Goal: Navigation & Orientation: Find specific page/section

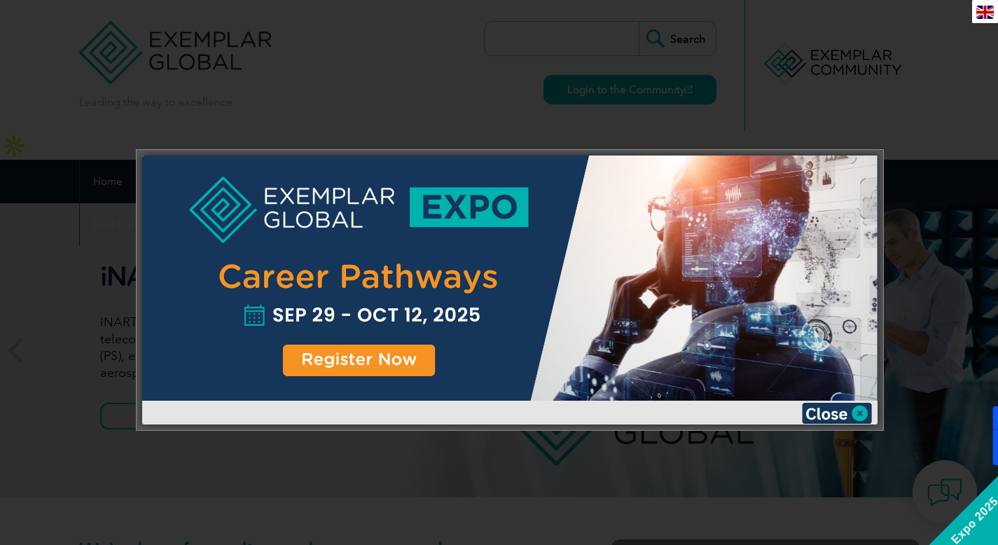
click at [414, 366] on div at bounding box center [509, 277] width 735 height 245
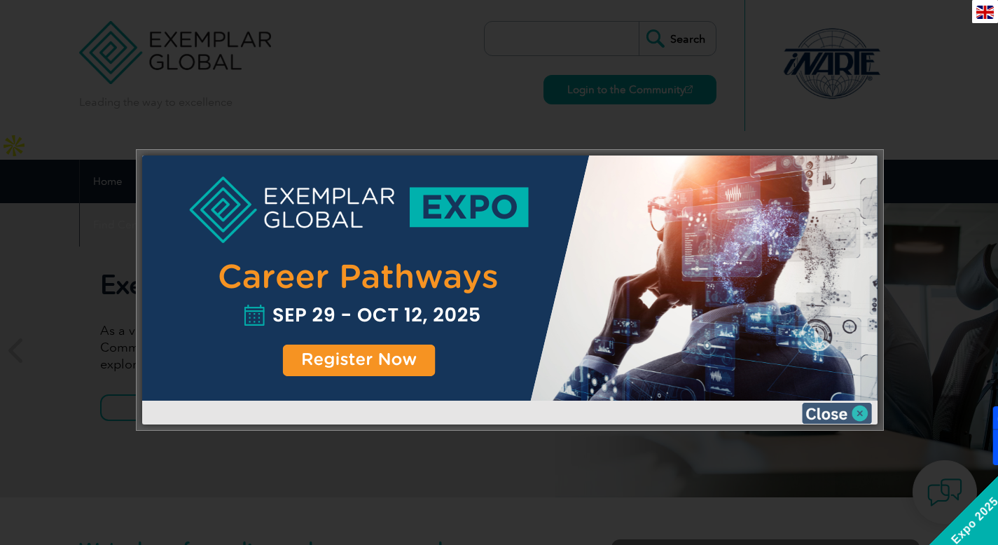
click at [838, 414] on img at bounding box center [837, 413] width 70 height 21
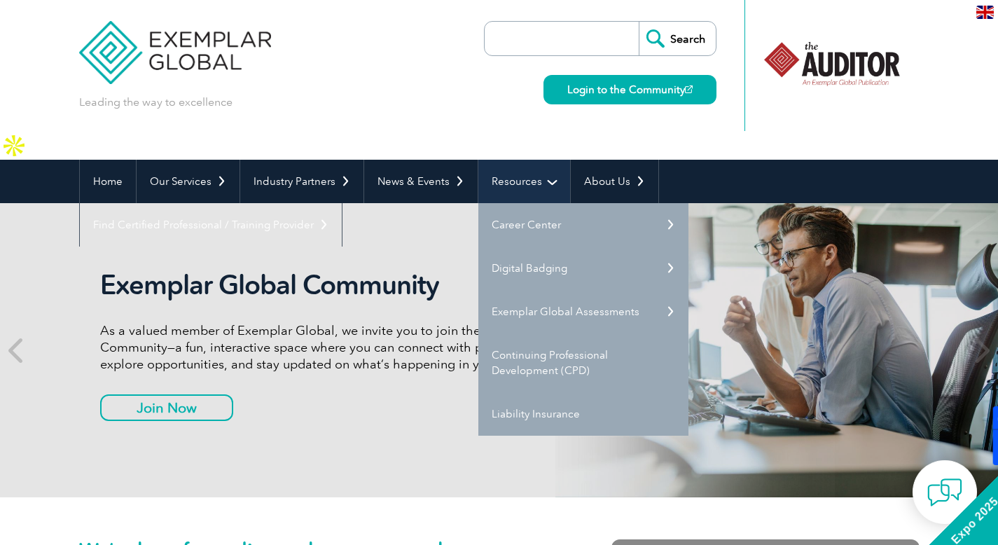
click at [518, 160] on link "Resources" at bounding box center [524, 181] width 92 height 43
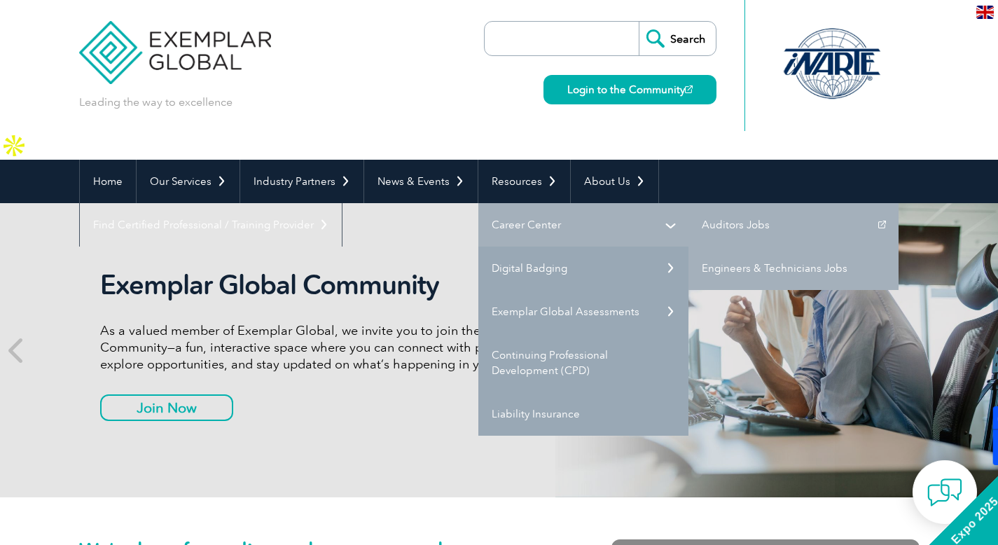
click at [520, 203] on link "Career Center" at bounding box center [583, 224] width 210 height 43
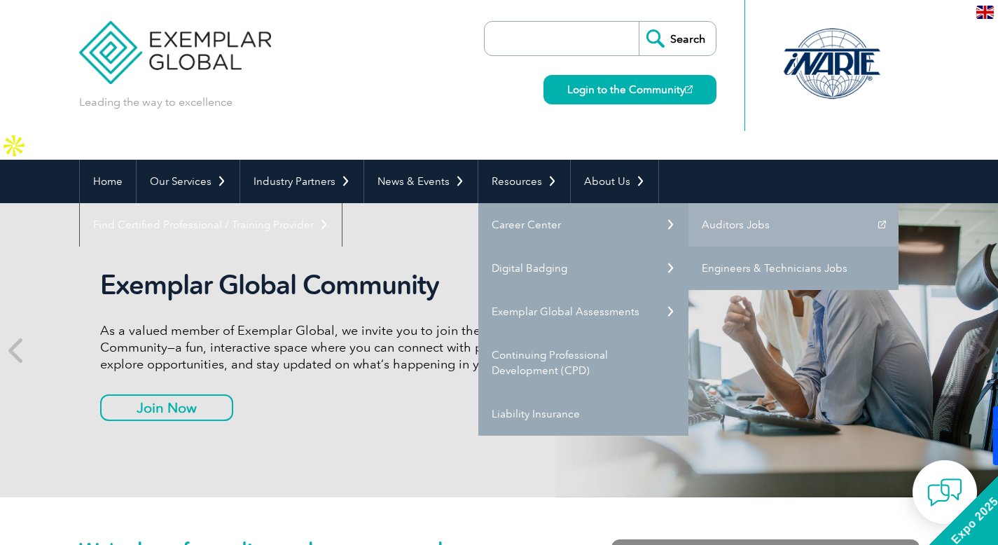
click at [731, 247] on link "Engineers & Technicians Jobs" at bounding box center [793, 268] width 210 height 43
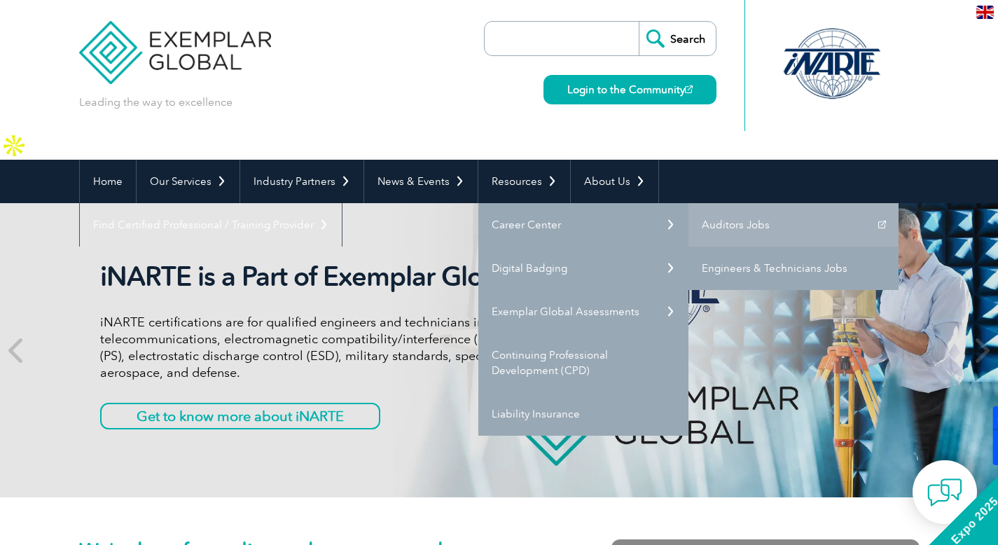
click at [731, 247] on link "Engineers & Technicians Jobs" at bounding box center [793, 268] width 210 height 43
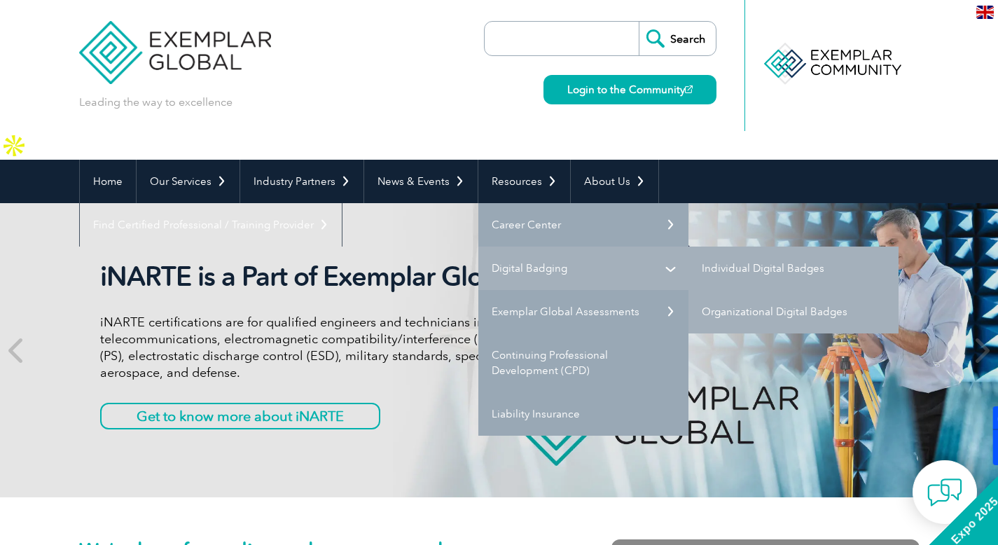
click at [541, 247] on link "Digital Badging" at bounding box center [583, 268] width 210 height 43
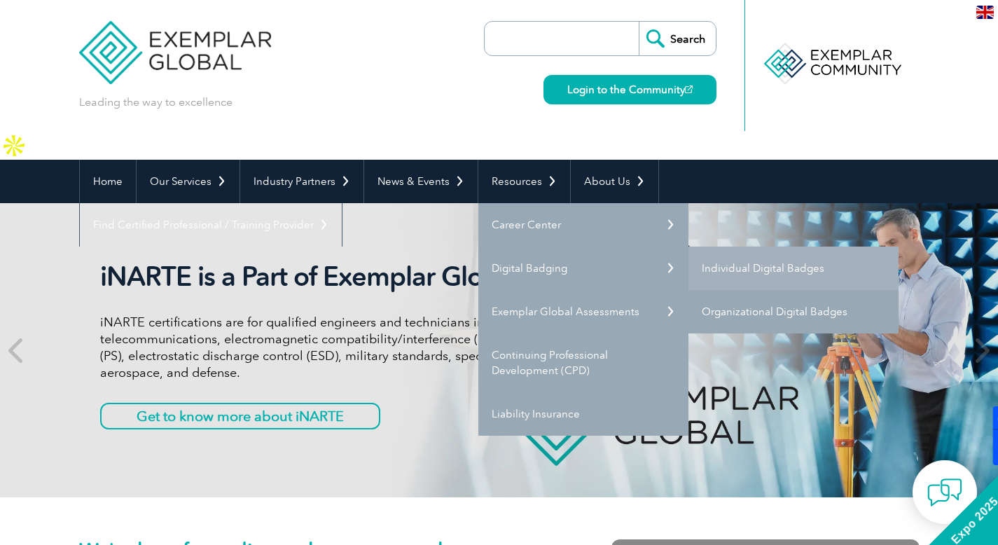
click at [762, 294] on link "Organizational Digital Badges" at bounding box center [793, 311] width 210 height 43
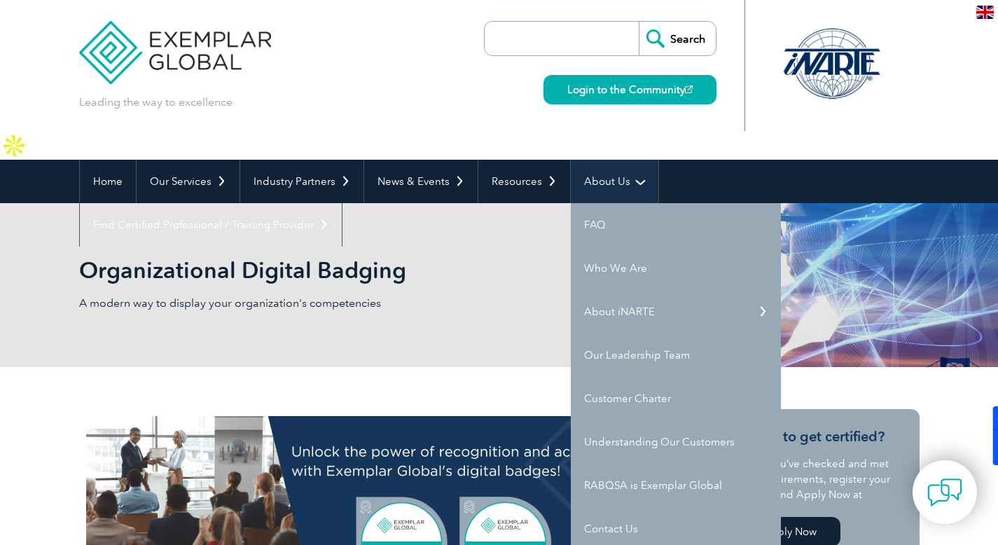
click at [609, 160] on link "About Us" at bounding box center [615, 181] width 88 height 43
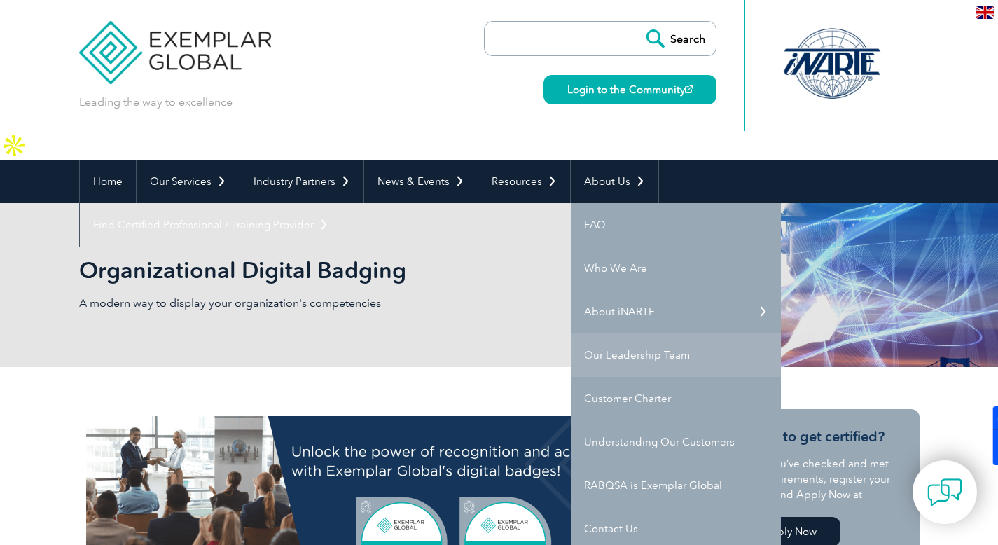
click at [641, 335] on link "Our Leadership Team" at bounding box center [676, 354] width 210 height 43
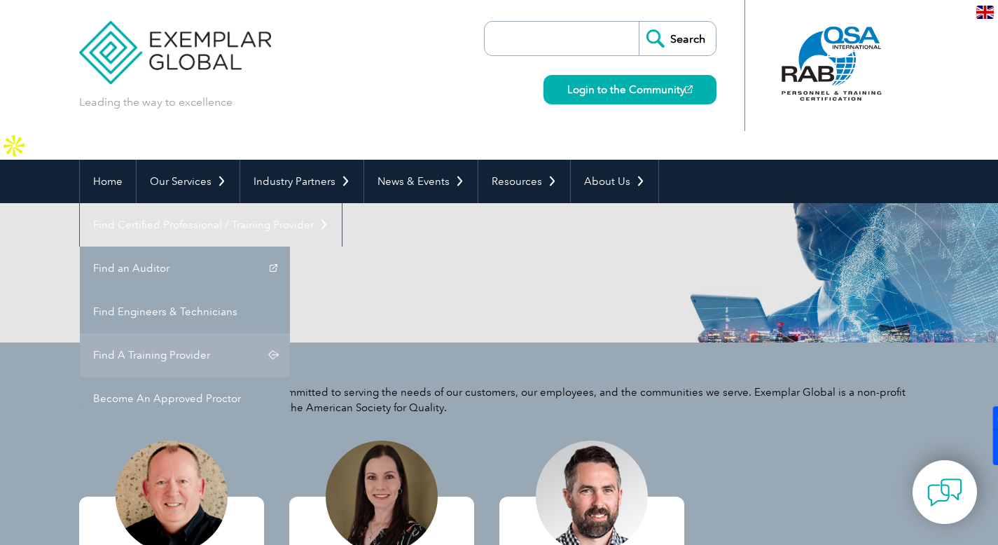
click at [290, 333] on link "Find A Training Provider" at bounding box center [185, 354] width 210 height 43
